Goal: Communication & Community: Participate in discussion

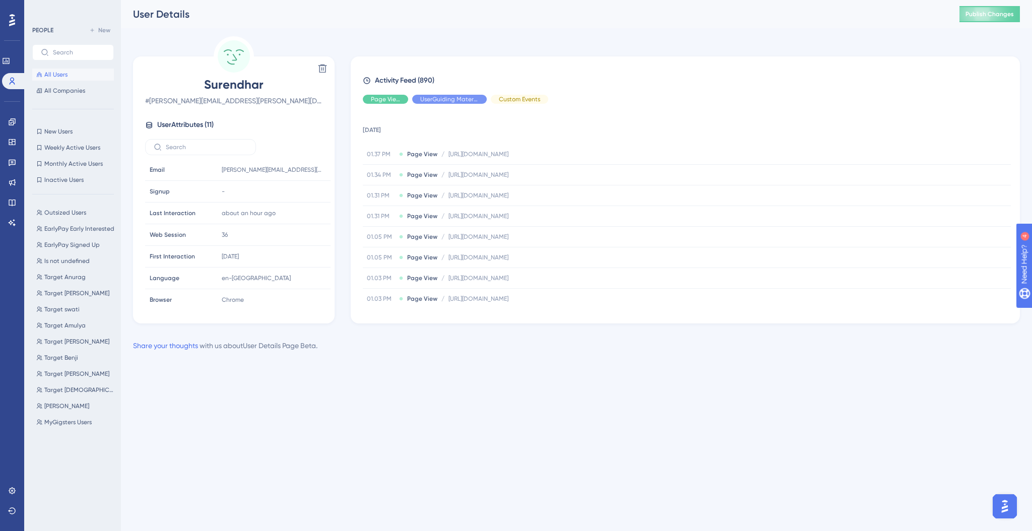
scroll to position [88, 0]
click at [66, 68] on div "PEOPLE New All Users All Companies" at bounding box center [73, 60] width 82 height 73
click at [65, 73] on span "All Users" at bounding box center [55, 75] width 23 height 8
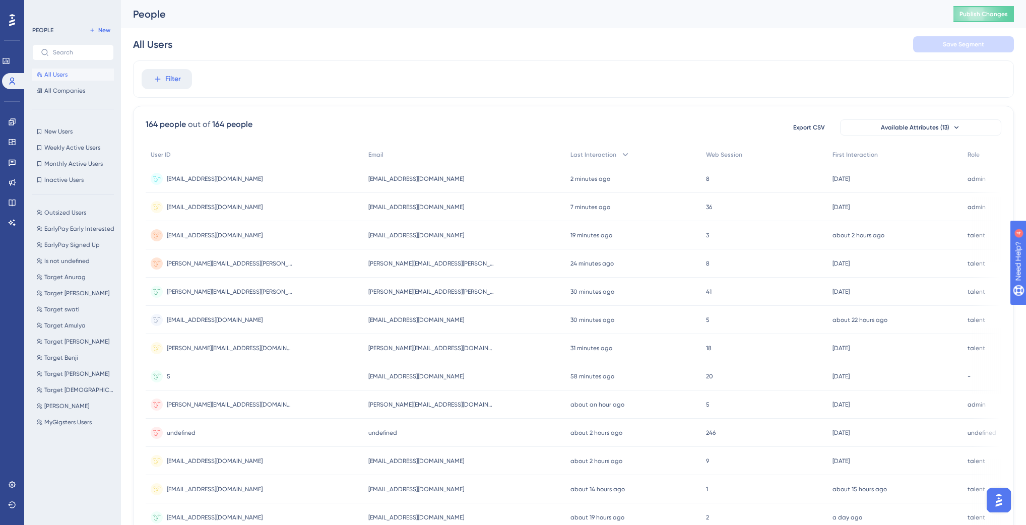
click at [207, 178] on span "vini@outsized.com" at bounding box center [215, 179] width 96 height 8
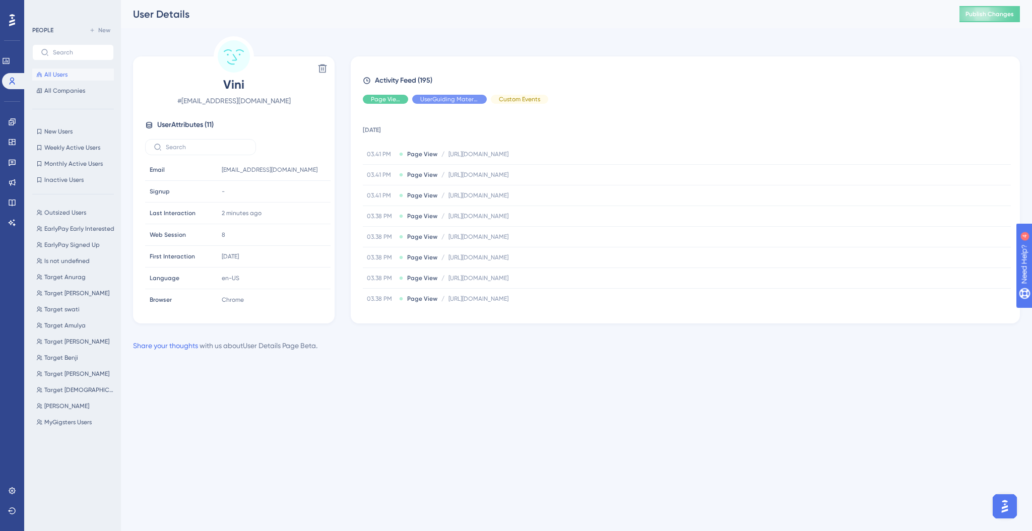
click at [78, 70] on button "All Users" at bounding box center [73, 75] width 82 height 12
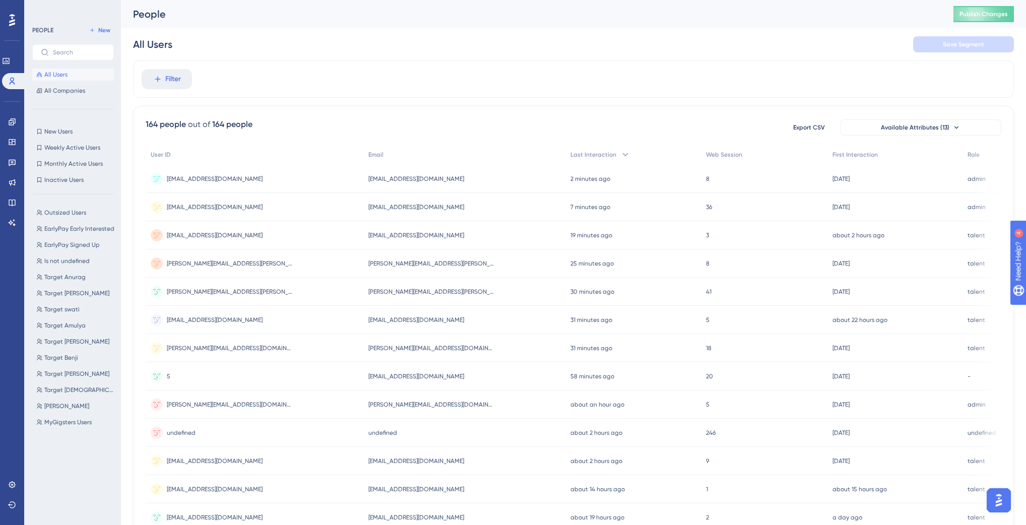
click at [222, 205] on span "swami.narayanan@mygigsters.com.au" at bounding box center [215, 207] width 96 height 8
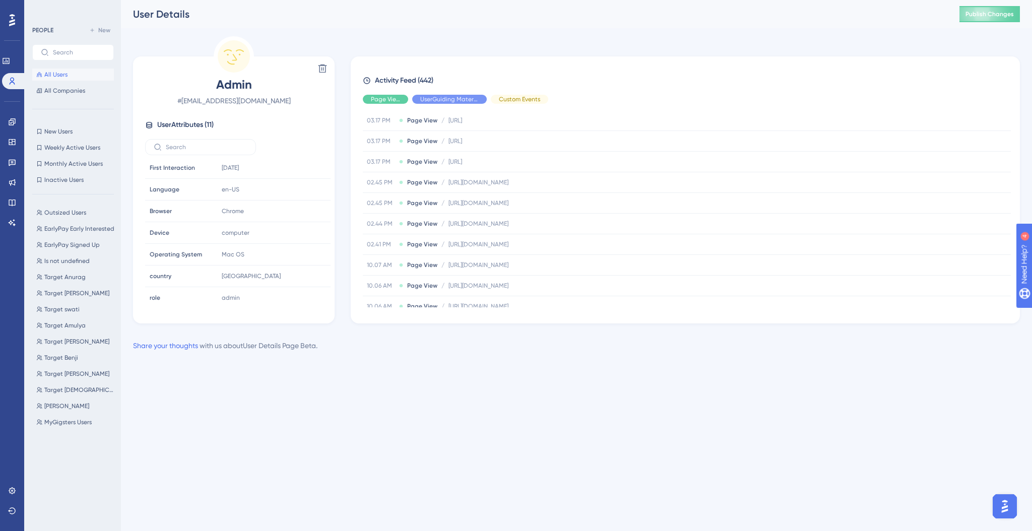
scroll to position [143, 0]
click at [92, 73] on button "All Users" at bounding box center [73, 75] width 82 height 12
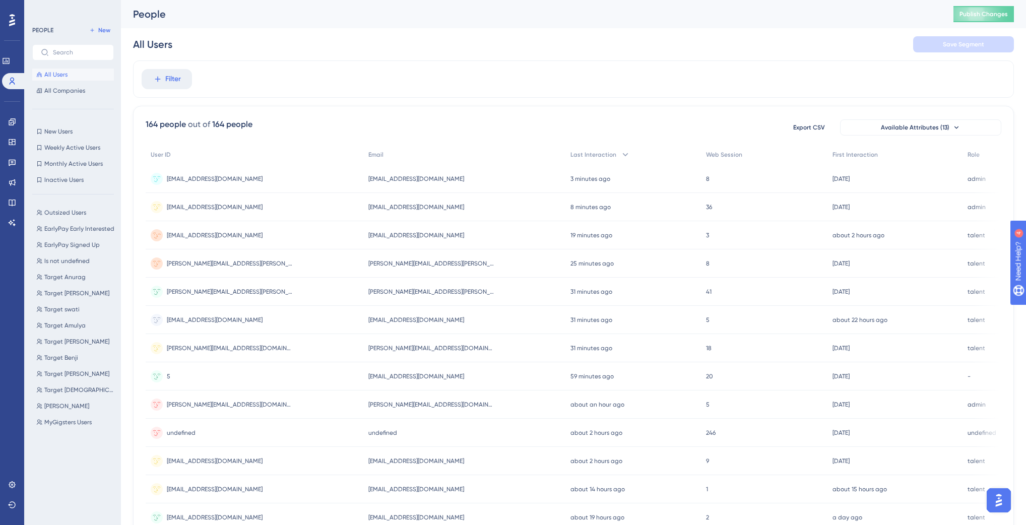
click at [223, 238] on span "cuctrinh91.ftu@gmail.com" at bounding box center [215, 235] width 96 height 8
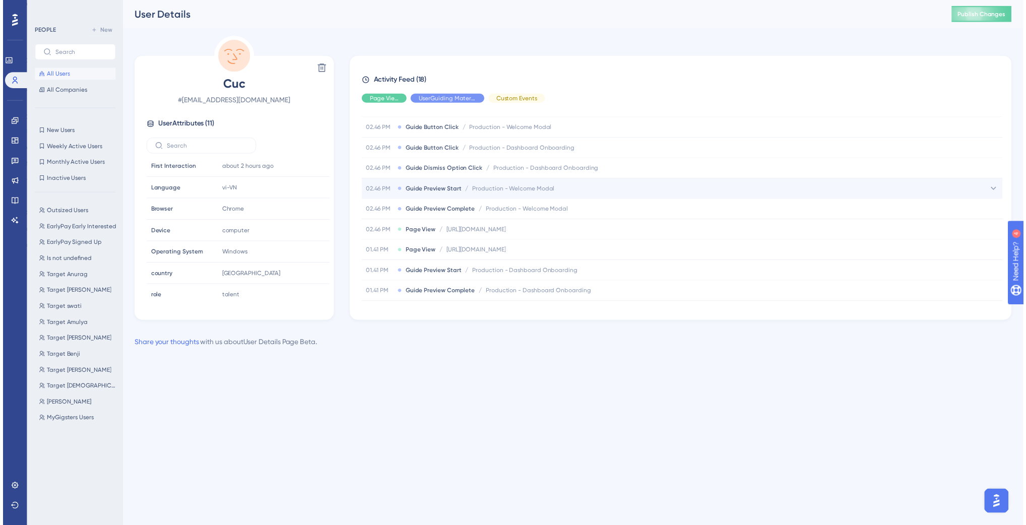
scroll to position [231, 0]
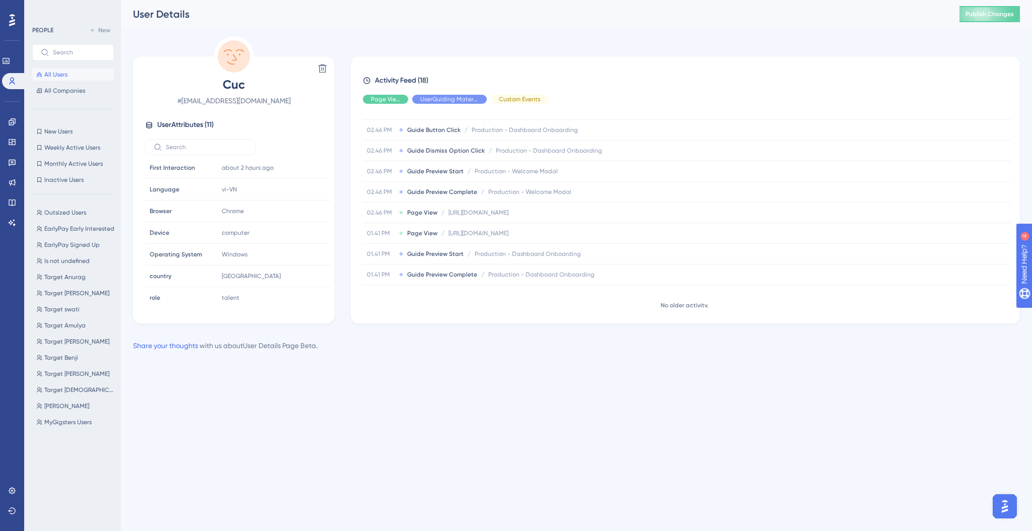
click at [77, 71] on button "All Users" at bounding box center [73, 75] width 82 height 12
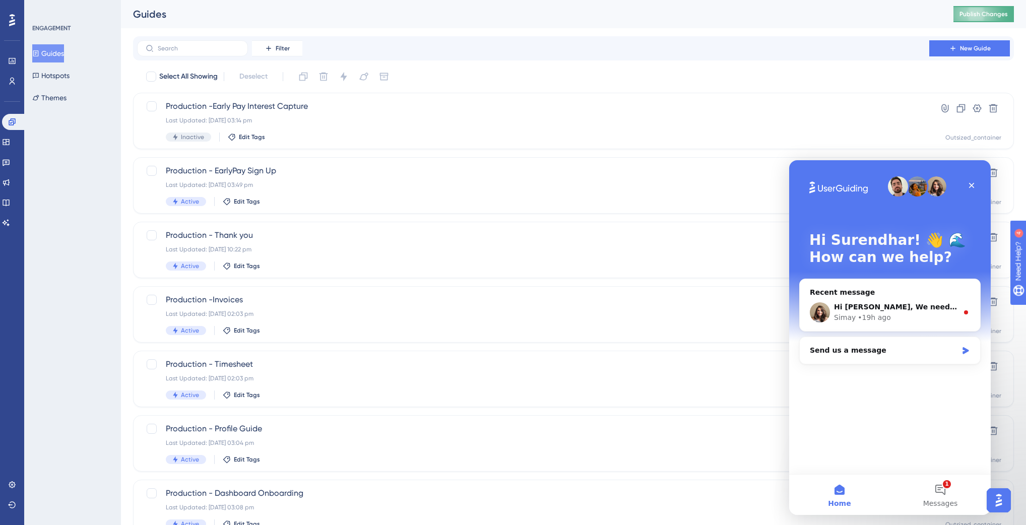
click at [985, 10] on span "Publish Changes" at bounding box center [983, 14] width 48 height 8
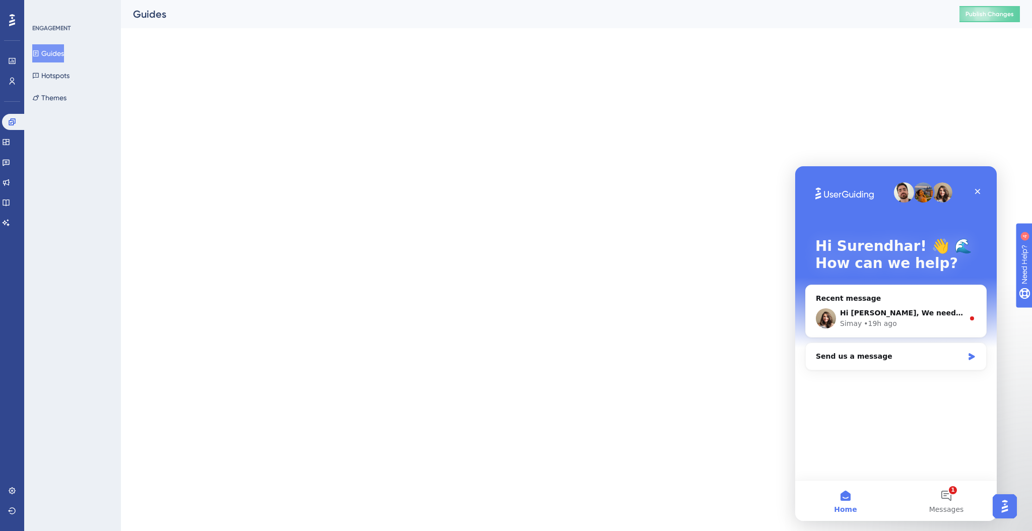
click at [834, 499] on button "Home" at bounding box center [845, 501] width 101 height 40
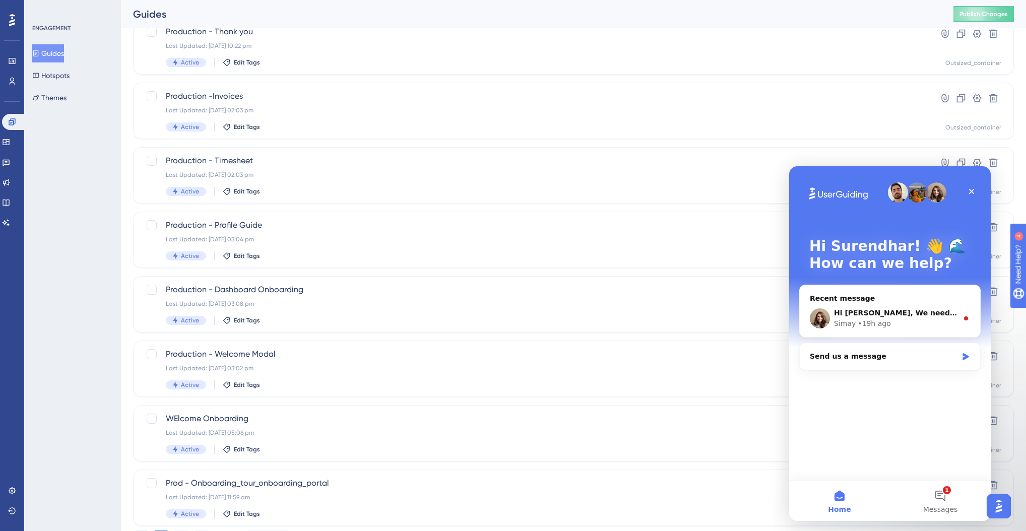
scroll to position [240, 0]
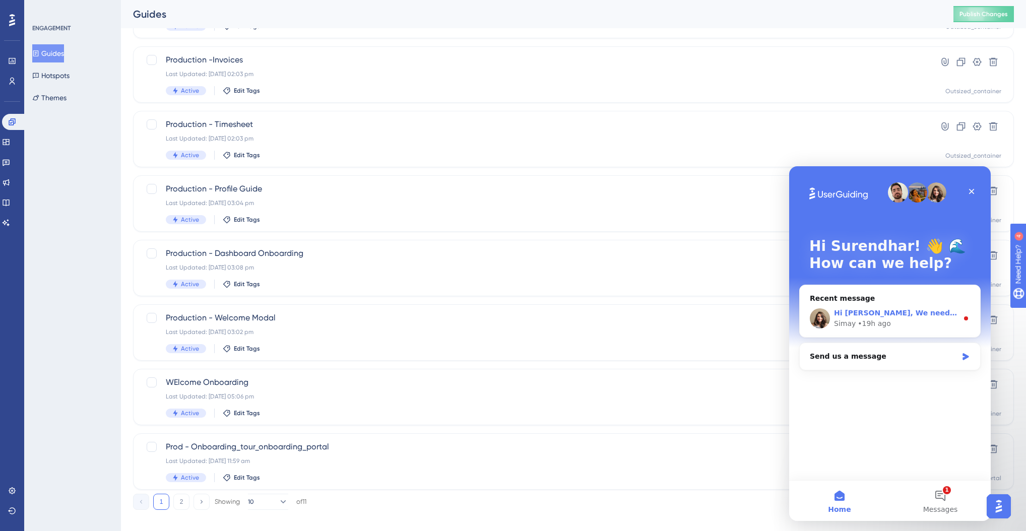
click at [884, 318] on div "• 19h ago" at bounding box center [873, 323] width 33 height 11
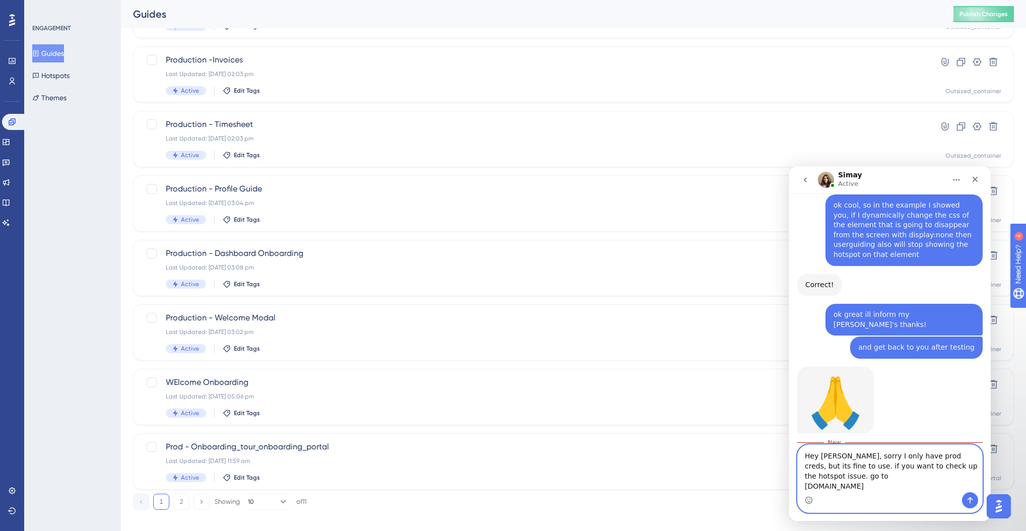
scroll to position [2137, 0]
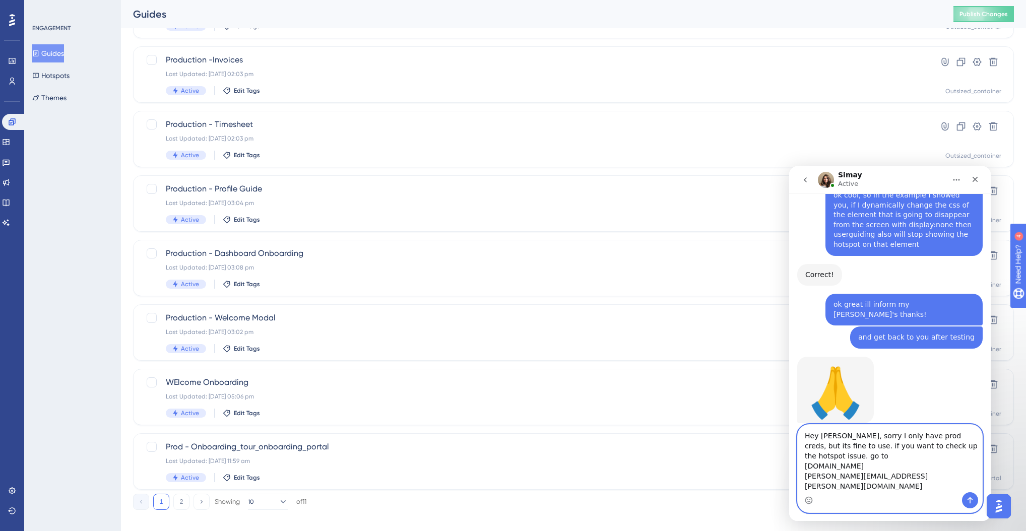
type textarea "Hey [PERSON_NAME], sorry I only have prod creds, but its fine to use. if you wa…"
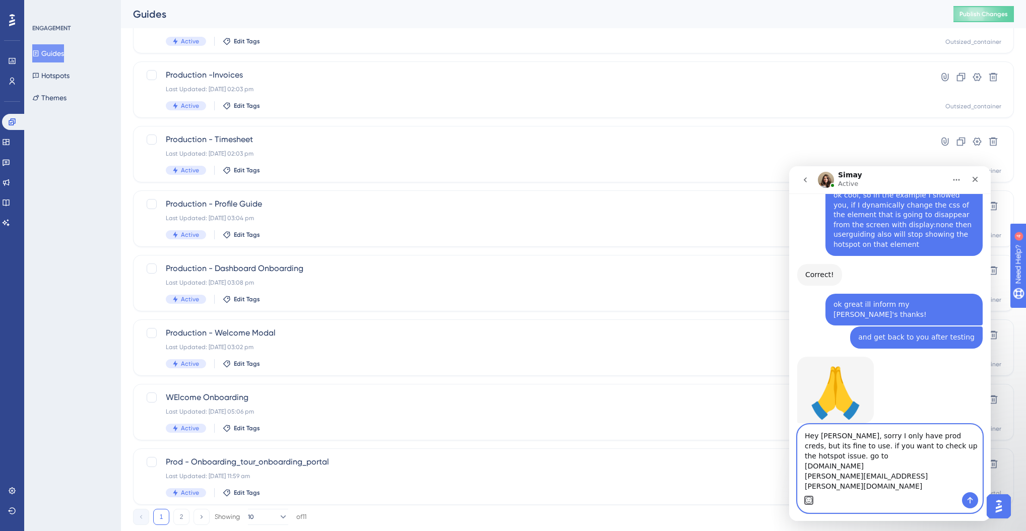
scroll to position [224, 0]
click at [878, 487] on textarea "Hey [PERSON_NAME], sorry I only have prod creds, but its fine to use. if you wa…" at bounding box center [889, 459] width 184 height 68
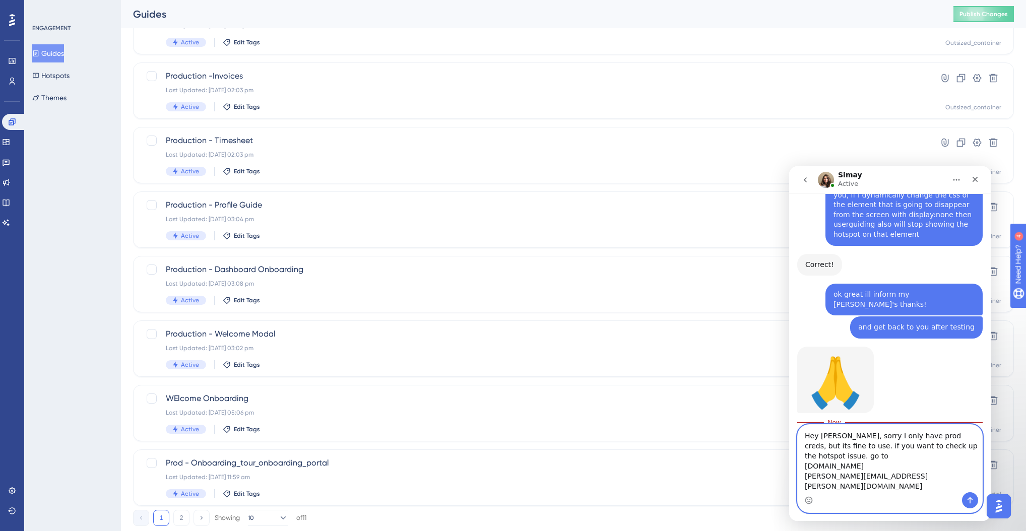
scroll to position [2, 0]
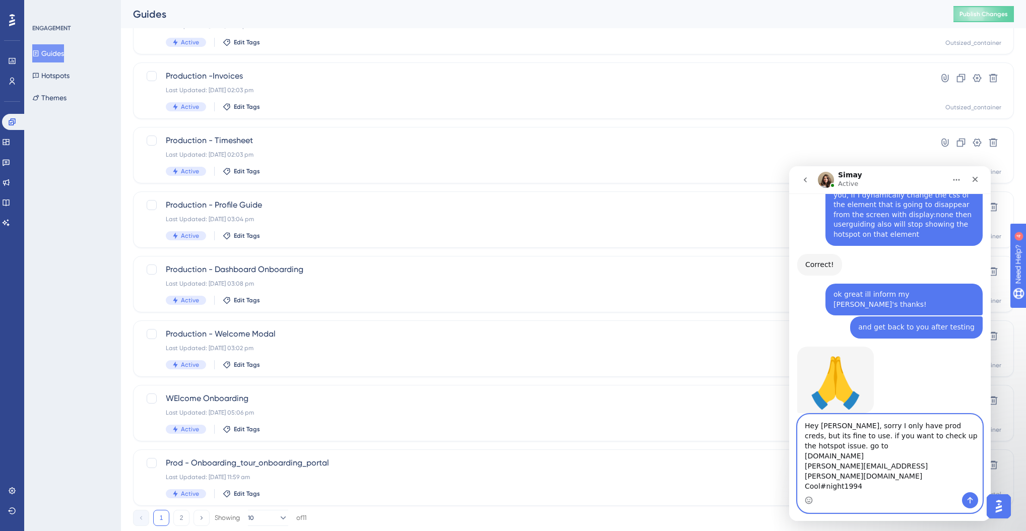
type textarea "Hey [PERSON_NAME], sorry I only have prod creds, but its fine to use. if you wa…"
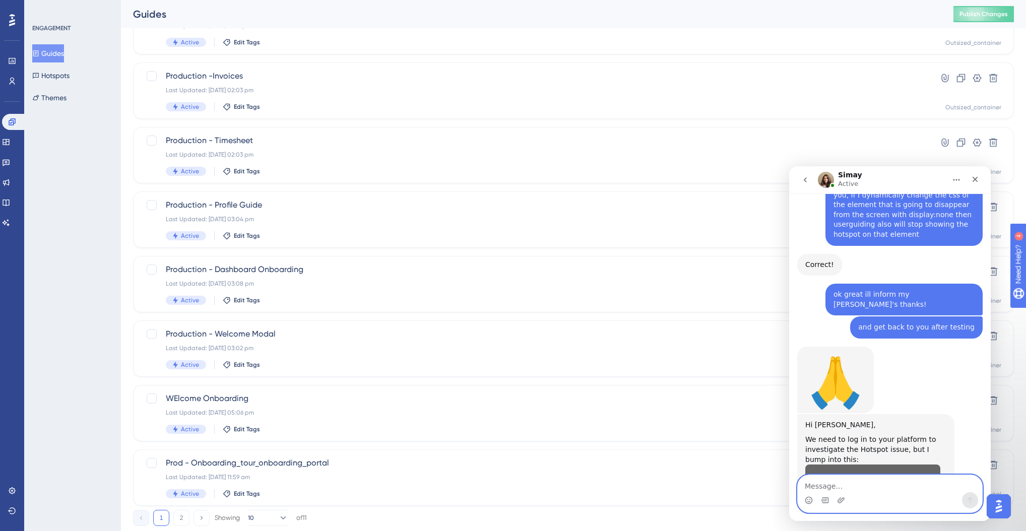
scroll to position [2173, 0]
